Goal: Task Accomplishment & Management: Manage account settings

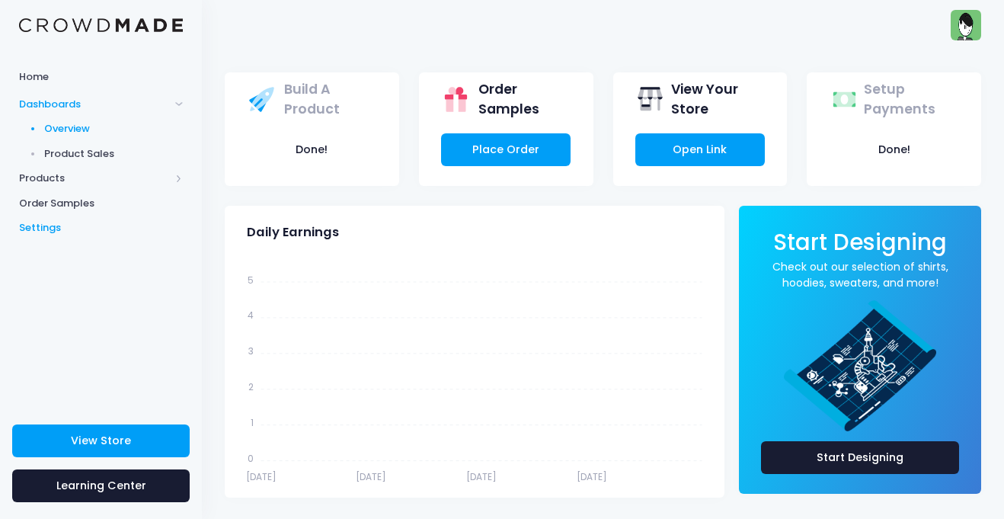
click at [140, 234] on span "Settings" at bounding box center [101, 227] width 164 height 15
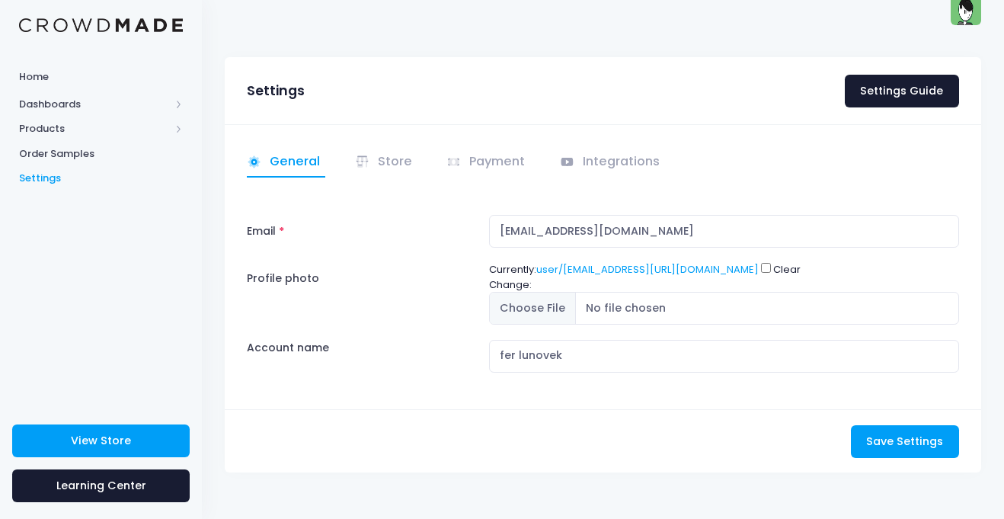
scroll to position [17, 0]
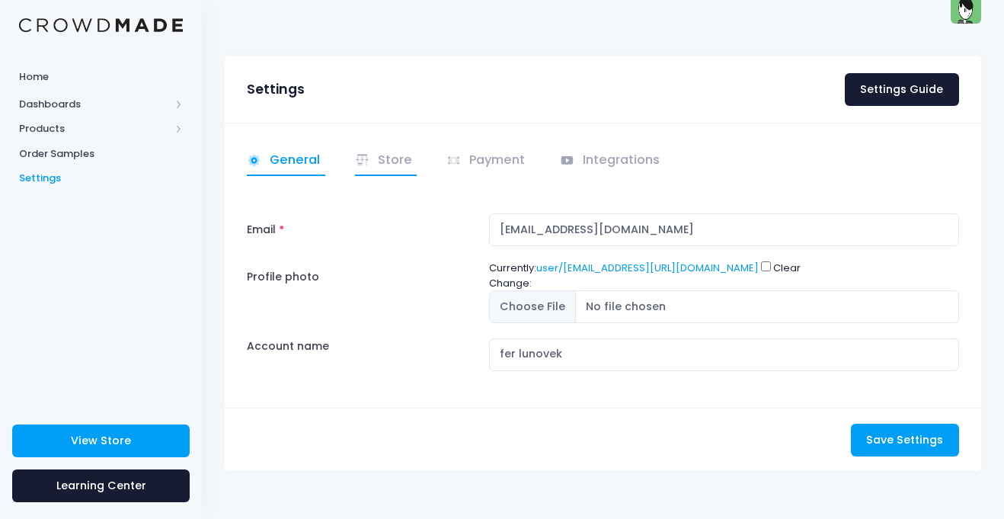
click at [405, 168] on link "Store" at bounding box center [386, 161] width 62 height 30
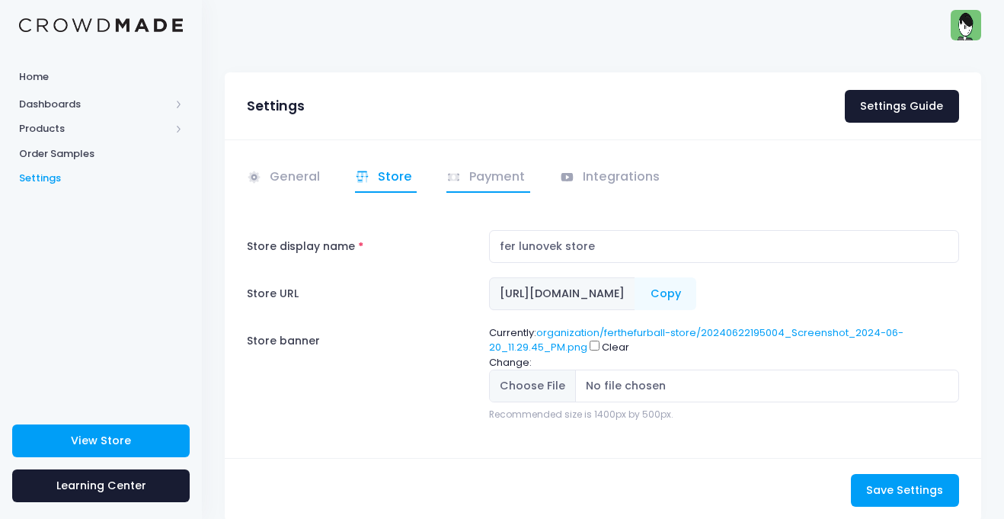
click at [506, 177] on link "Payment" at bounding box center [488, 178] width 84 height 30
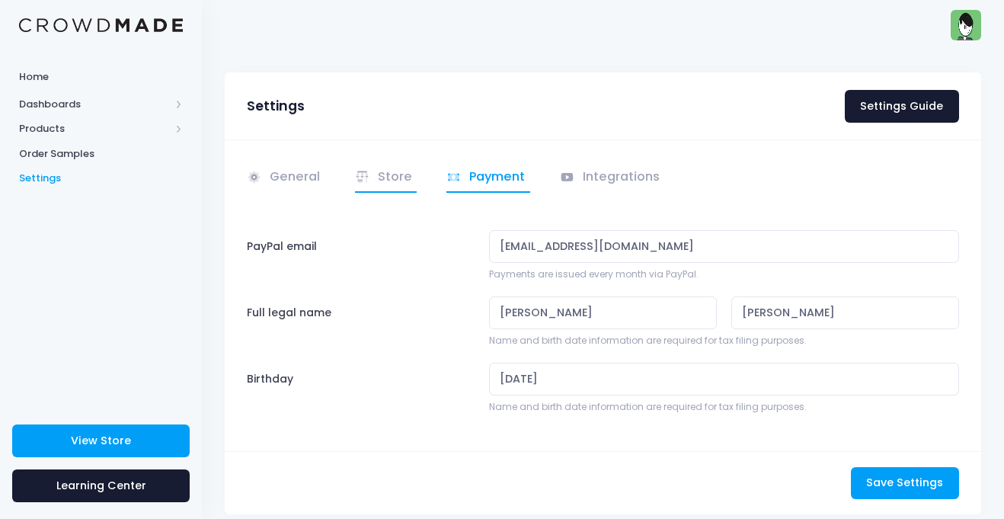
click at [414, 174] on link "Store" at bounding box center [386, 178] width 62 height 30
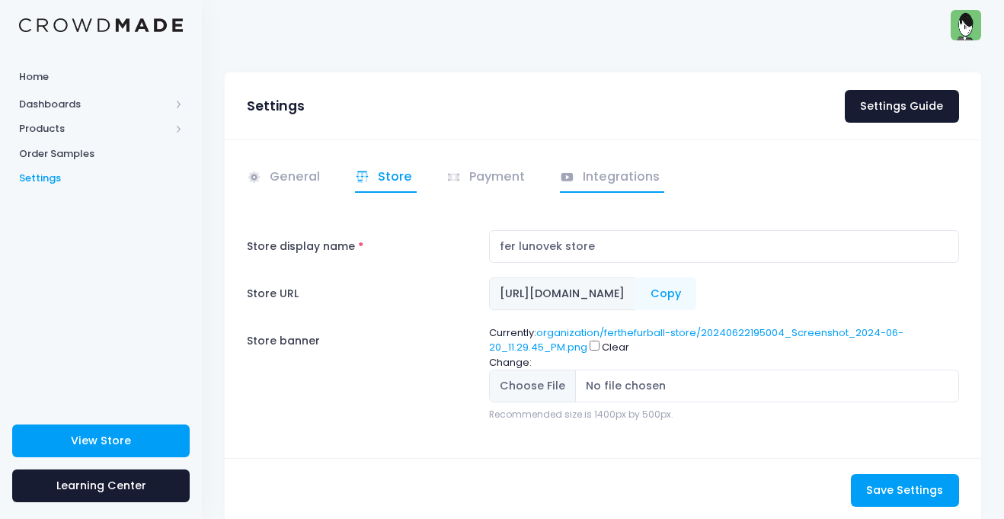
click at [570, 180] on icon at bounding box center [567, 177] width 12 height 8
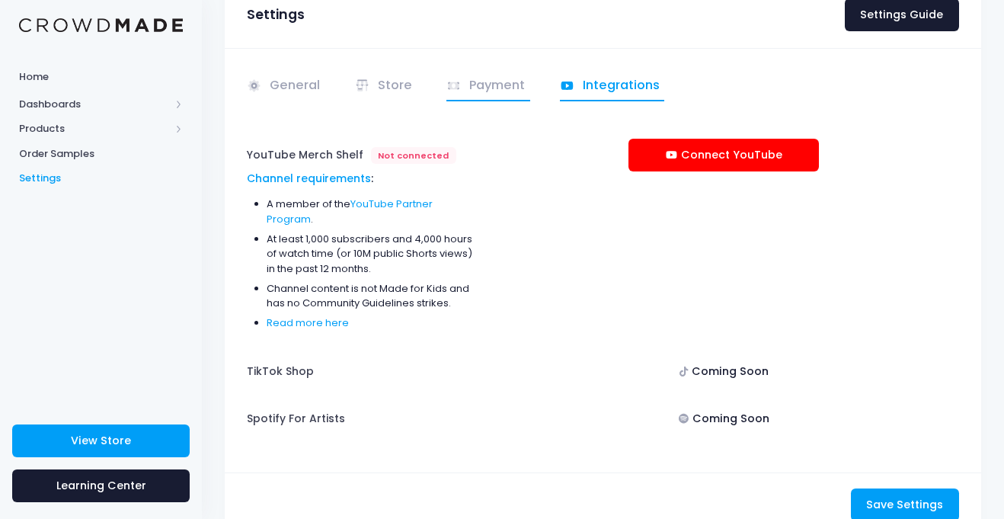
scroll to position [95, 0]
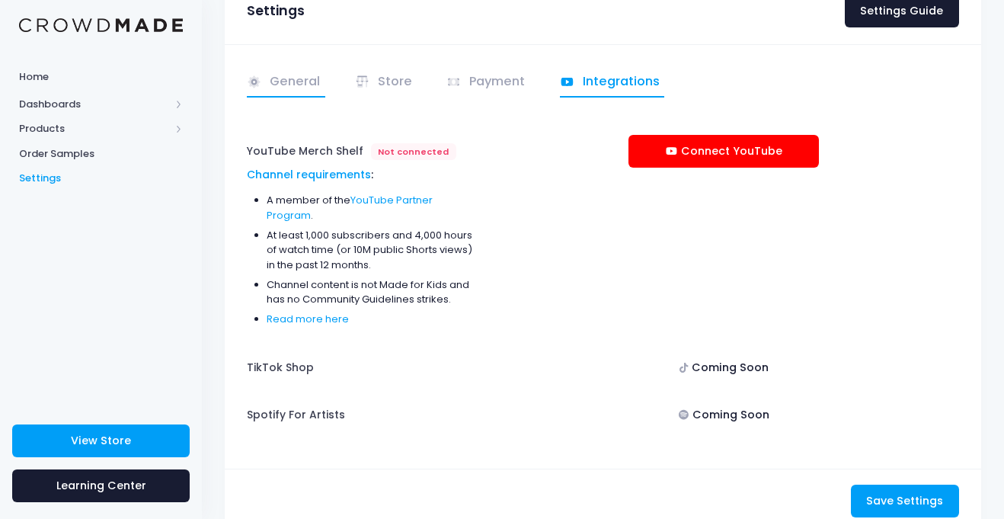
click at [306, 82] on link "General" at bounding box center [286, 83] width 78 height 30
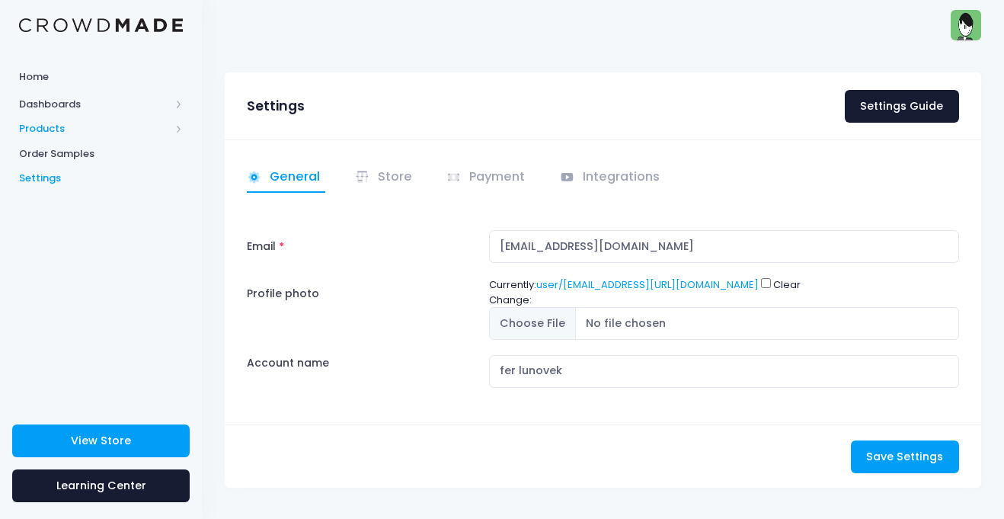
click at [77, 123] on span "Products" at bounding box center [94, 128] width 151 height 15
click at [120, 171] on span "Product Editor" at bounding box center [113, 178] width 139 height 15
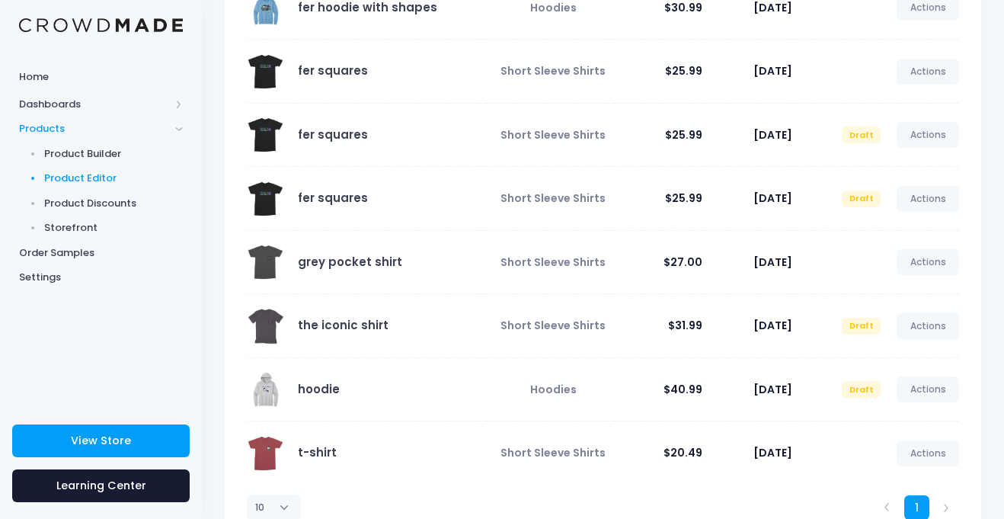
scroll to position [262, 0]
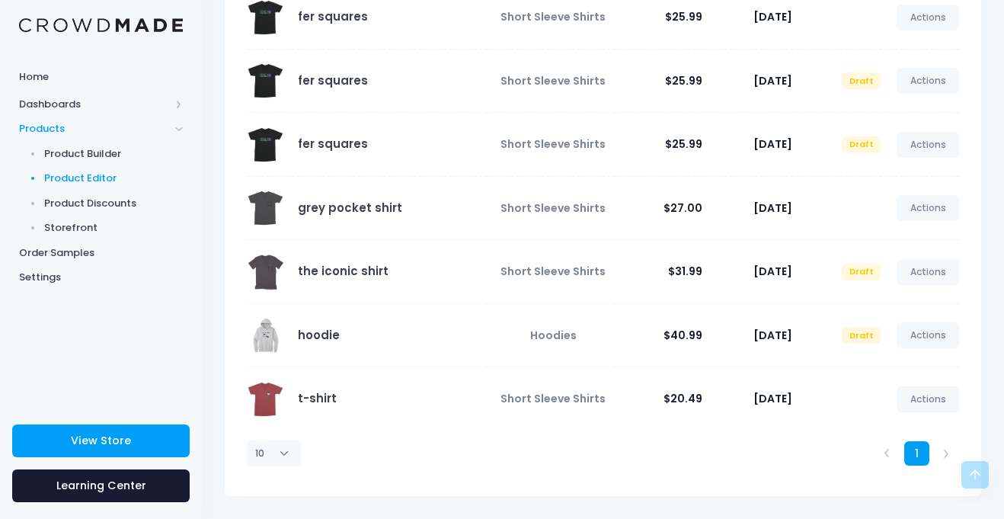
click at [753, 405] on span "[DATE]" at bounding box center [772, 398] width 39 height 15
click at [304, 393] on link "t-shirt" at bounding box center [317, 398] width 39 height 16
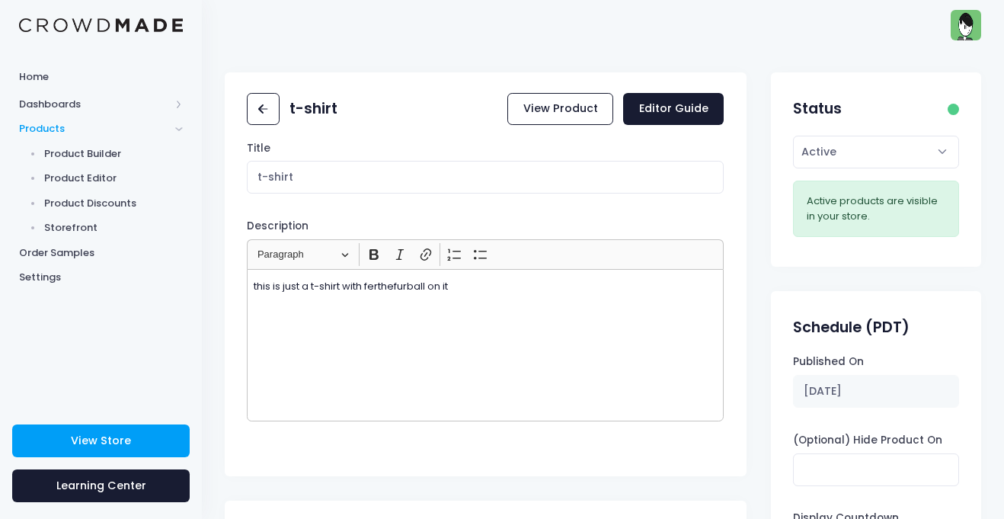
click at [430, 281] on p "this is just a t-shirt with ferthefurball on it" at bounding box center [486, 286] width 464 height 15
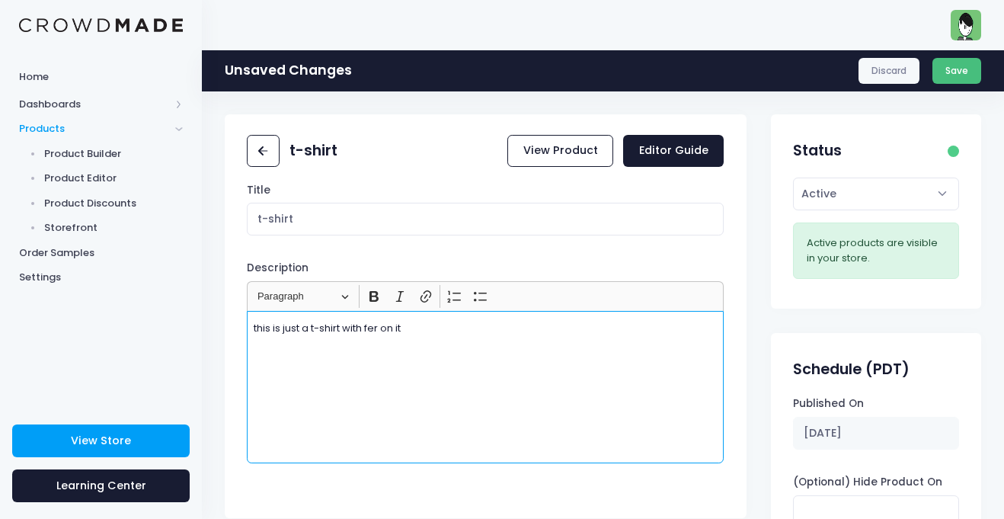
click at [950, 64] on button "Save" at bounding box center [957, 71] width 50 height 26
